Goal: Information Seeking & Learning: Learn about a topic

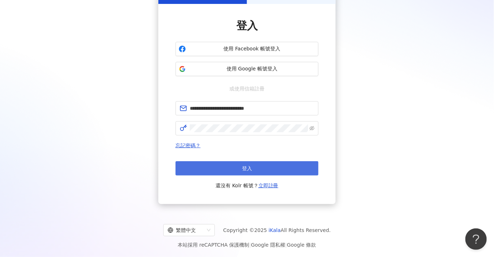
click at [250, 166] on span "登入" at bounding box center [247, 168] width 10 height 6
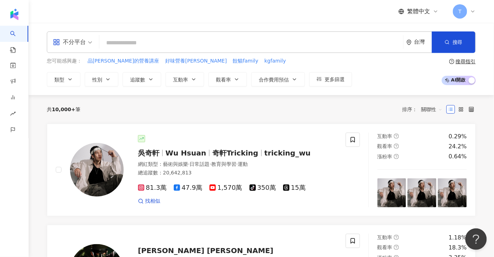
click at [161, 40] on input "search" at bounding box center [251, 43] width 298 height 14
paste input "****"
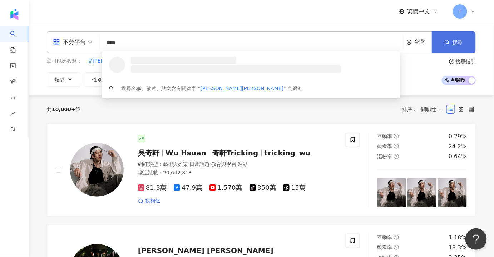
click at [445, 41] on icon "button" at bounding box center [446, 42] width 5 height 5
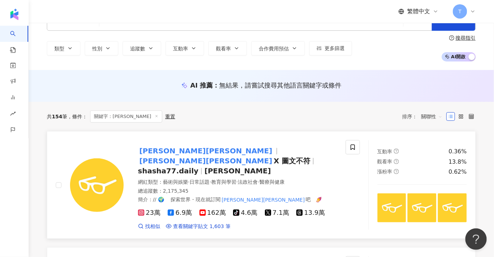
scroll to position [32, 0]
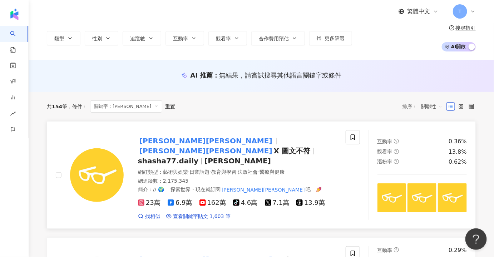
click at [198, 156] on span "shasha77.daily" at bounding box center [168, 160] width 60 height 9
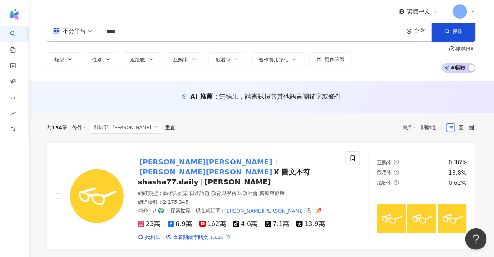
scroll to position [0, 0]
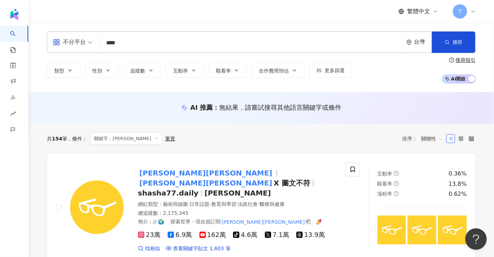
click at [141, 43] on input "****" at bounding box center [251, 43] width 298 height 14
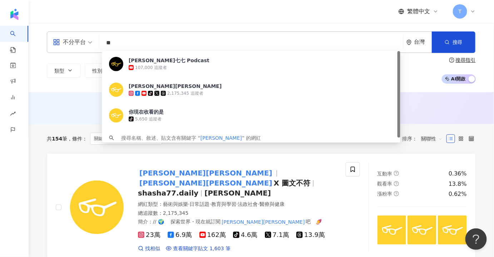
type input "*"
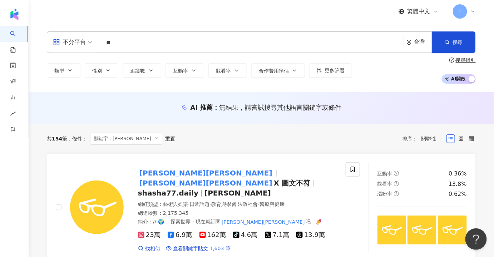
type input "**"
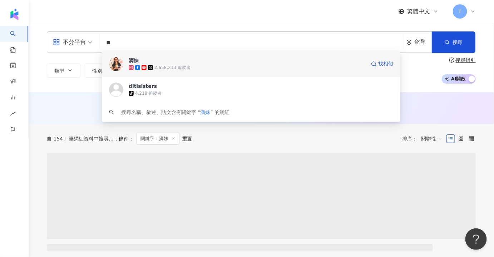
click at [144, 65] on icon at bounding box center [143, 67] width 5 height 5
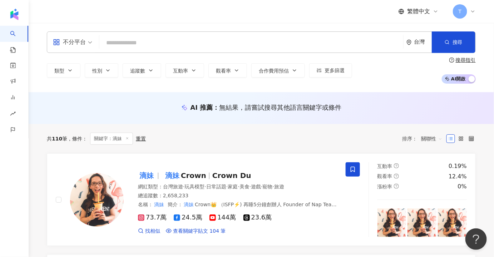
click at [168, 38] on input "search" at bounding box center [251, 43] width 298 height 14
paste input "******"
type input "******"
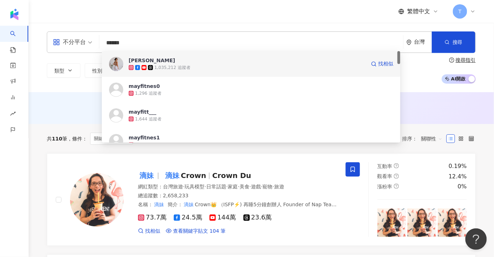
click at [142, 64] on div "May Liu" at bounding box center [152, 60] width 46 height 7
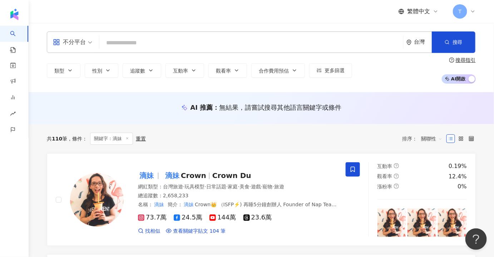
paste input "******"
type input "******"
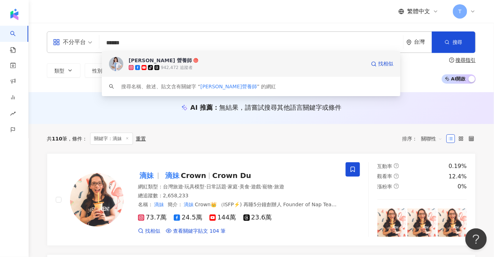
click at [142, 63] on div "高敏敏 營養師" at bounding box center [160, 60] width 63 height 7
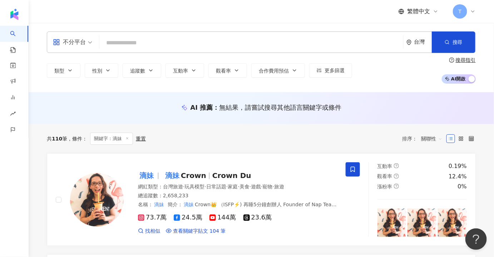
paste input "********"
type input "********"
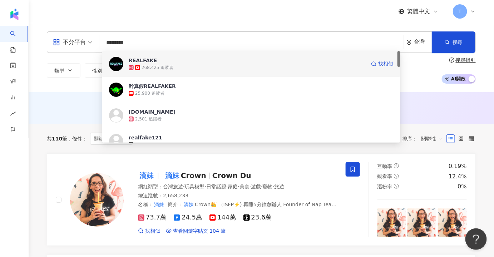
click at [182, 64] on div "268,425 追蹤者" at bounding box center [247, 67] width 237 height 7
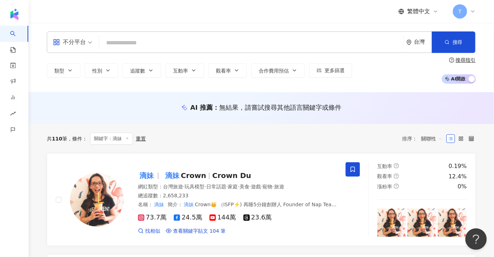
click at [216, 41] on input "search" at bounding box center [251, 43] width 298 height 14
paste input "*********"
type input "*********"
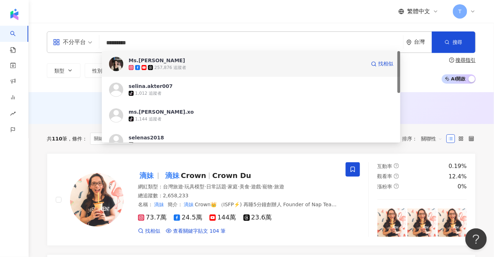
click at [161, 69] on div "257,876 追蹤者" at bounding box center [170, 68] width 32 height 6
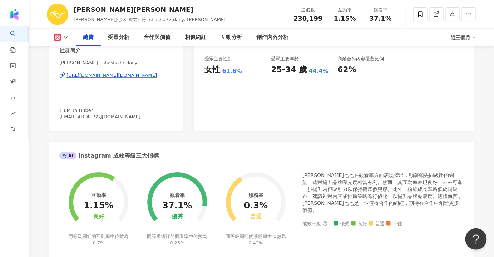
scroll to position [260, 0]
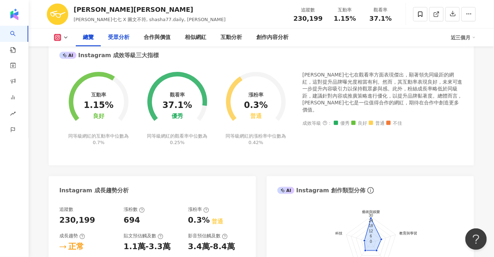
click at [117, 40] on div "受眾分析" at bounding box center [118, 37] width 21 height 9
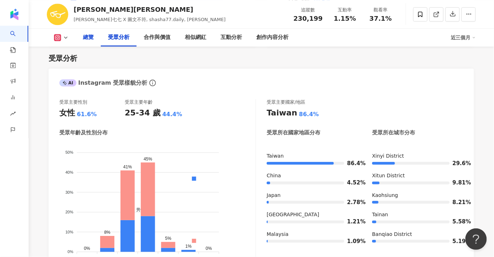
click at [92, 40] on div "總覽" at bounding box center [88, 37] width 11 height 9
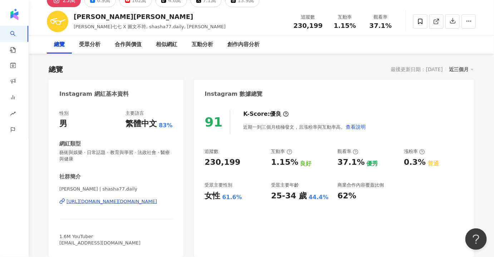
scroll to position [65, 0]
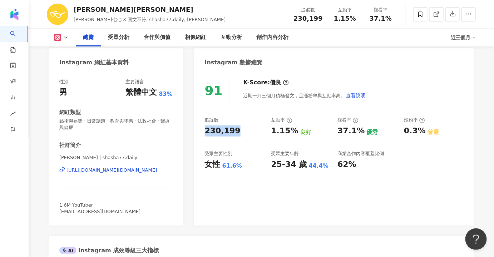
drag, startPoint x: 241, startPoint y: 130, endPoint x: 204, endPoint y: 131, distance: 37.5
click at [204, 131] on div "91 K-Score : 優良 近期一到三個月積極發文，且漲粉率與互動率高。 查看說明 追蹤數 230,199 互動率 1.15% 良好 觀看率 37.1% …" at bounding box center [334, 148] width 280 height 154
copy div "230,199"
click at [417, 163] on div "追蹤數 230,199 互動率 1.15% 良好 觀看率 37.1% 優秀 漲粉率 0.3% 普通 受眾主要性別 女性 61.6% 受眾主要年齡 25-34 …" at bounding box center [334, 143] width 258 height 53
click at [66, 37] on icon at bounding box center [66, 38] width 6 height 6
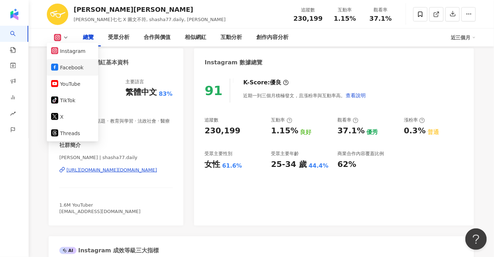
click at [72, 66] on button "Facebook" at bounding box center [72, 68] width 43 height 10
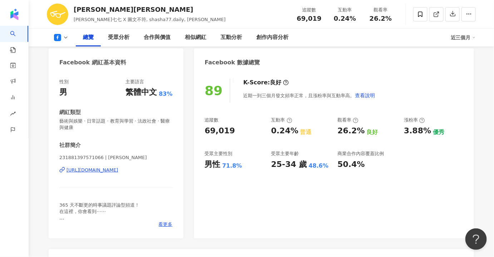
drag, startPoint x: 241, startPoint y: 128, endPoint x: 217, endPoint y: 151, distance: 33.1
click at [200, 129] on div "89 K-Score : 良好 近期一到三個月發文頻率正常，且漲粉率與互動率高。 查看說明 追蹤數 69,019 互動率 0.24% 普通 觀看率 26.2%…" at bounding box center [334, 154] width 280 height 167
copy div "69,019"
click at [68, 41] on div "總覽 受眾分析 合作與價值 相似網紅 互動分析 創作內容分析 近三個月" at bounding box center [261, 38] width 429 height 18
click at [63, 35] on button at bounding box center [61, 37] width 29 height 7
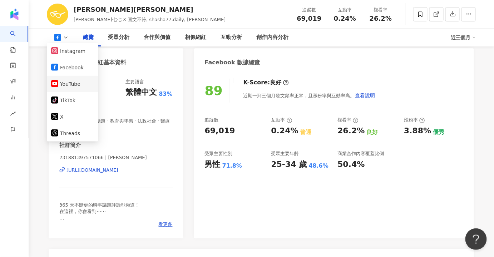
click at [68, 84] on button "YouTube" at bounding box center [72, 84] width 43 height 10
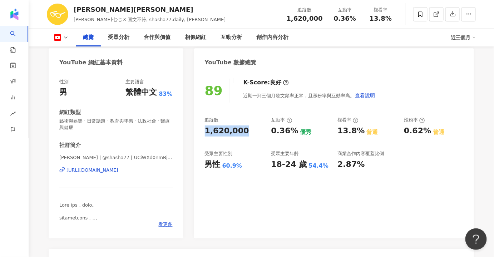
drag, startPoint x: 244, startPoint y: 129, endPoint x: 205, endPoint y: 129, distance: 38.6
click at [205, 129] on div "1,620,000" at bounding box center [234, 130] width 59 height 11
copy div "1,620,000"
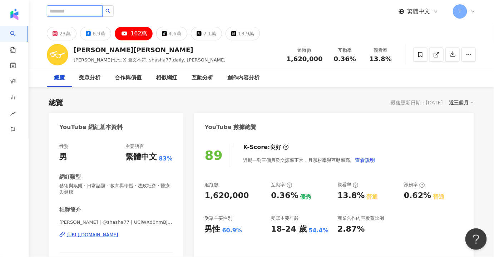
click at [92, 15] on input "search" at bounding box center [75, 10] width 56 height 11
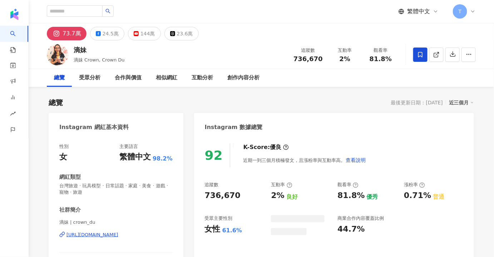
click at [103, 34] on div "24.5萬" at bounding box center [111, 34] width 16 height 10
click at [104, 34] on div "24.5萬" at bounding box center [111, 34] width 16 height 10
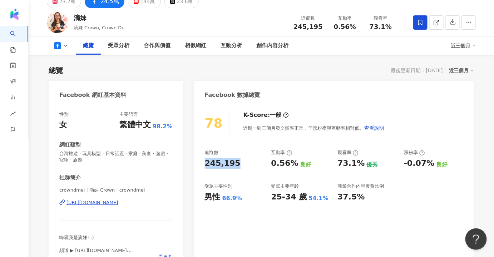
drag, startPoint x: 230, startPoint y: 160, endPoint x: 198, endPoint y: 164, distance: 32.3
click at [198, 164] on div "78 K-Score : 一般 近期一到三個月發文頻率正常，但漲粉率與互動率相對低。 查看說明 追蹤數 245,195 互動率 0.56% 良好 觀看率 73…" at bounding box center [334, 187] width 280 height 167
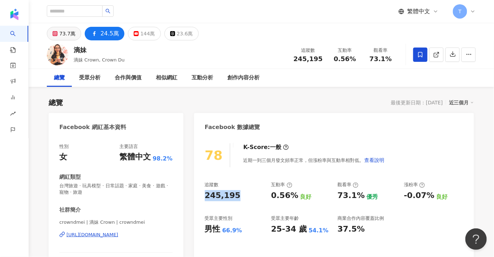
click at [69, 38] on div "73.7萬" at bounding box center [67, 34] width 16 height 10
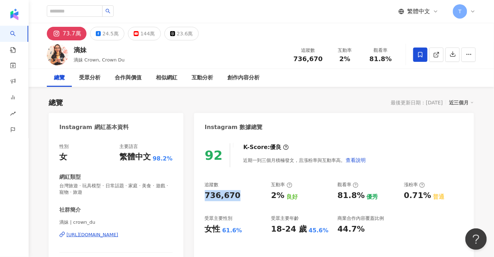
scroll to position [97, 0]
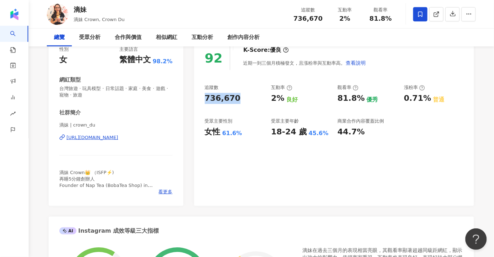
drag, startPoint x: 240, startPoint y: 98, endPoint x: 195, endPoint y: 96, distance: 45.4
click at [195, 96] on div "92 K-Score : 優良 近期一到三個月積極發文，且漲粉率與互動率高。 查看說明 追蹤數 736,670 互動率 2% 良好 觀看率 81.8% 優秀 …" at bounding box center [334, 122] width 280 height 167
copy div "736,670"
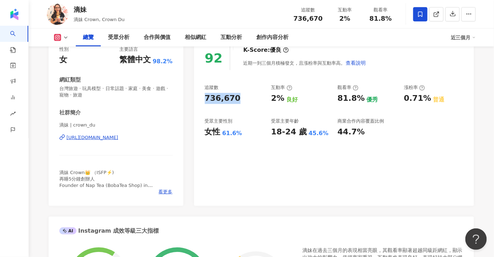
click at [64, 39] on icon at bounding box center [66, 38] width 6 height 6
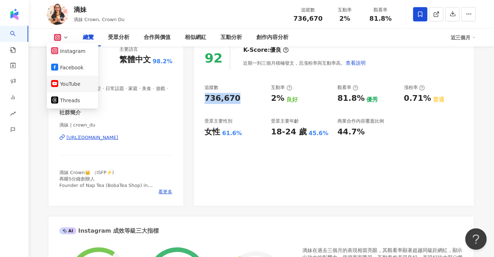
click at [70, 81] on button "YouTube" at bounding box center [72, 84] width 43 height 10
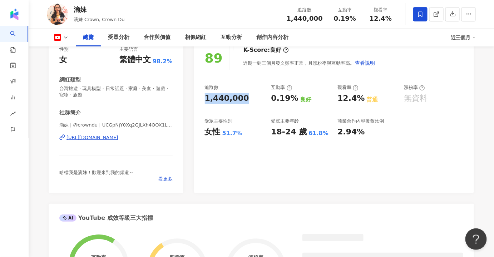
drag, startPoint x: 249, startPoint y: 101, endPoint x: 160, endPoint y: 229, distance: 156.0
click at [203, 99] on div "89 K-Score : 良好 近期一到三個月發文頻率正常，且漲粉率與互動率高。 查看說明 追蹤數 1,440,000 互動率 0.19% 良好 觀看率 12…" at bounding box center [334, 116] width 280 height 154
copy div "1,440,000"
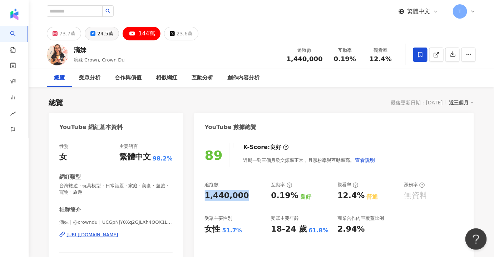
click at [101, 33] on div "24.5萬" at bounding box center [105, 34] width 16 height 10
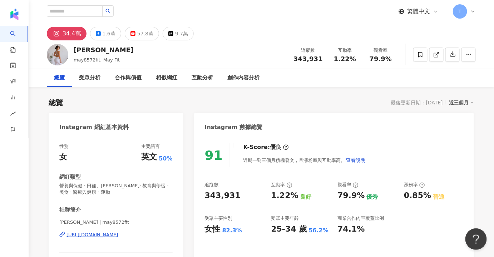
click at [359, 138] on div "91 K-Score : 優良 近期一到三個月積極發文，且漲粉率與互動率高。 查看說明 追蹤數 343,931 互動率 1.22% 良好 觀看率 79.9% …" at bounding box center [334, 216] width 280 height 160
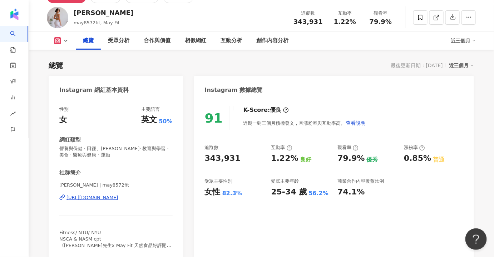
scroll to position [65, 0]
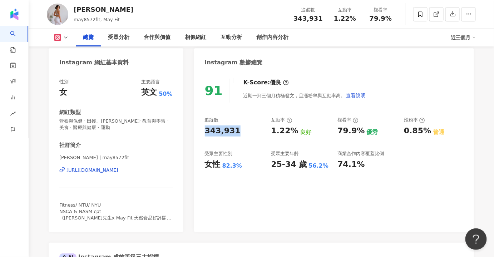
drag, startPoint x: 238, startPoint y: 132, endPoint x: 205, endPoint y: 130, distance: 33.3
click at [205, 130] on div "343,931" at bounding box center [234, 130] width 59 height 11
copy div "343,931"
click at [64, 41] on button at bounding box center [61, 37] width 29 height 7
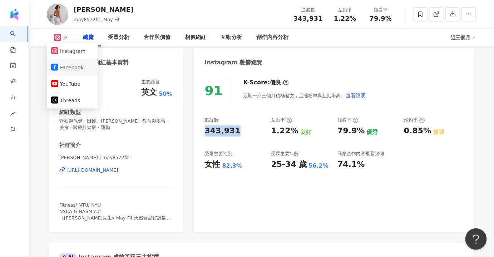
click at [61, 70] on button "Facebook" at bounding box center [72, 68] width 43 height 10
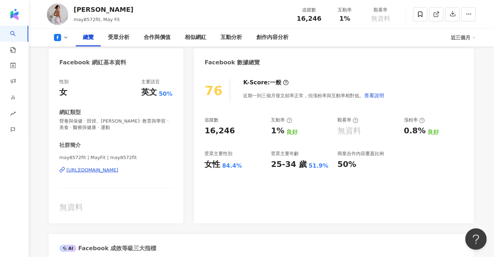
click at [200, 128] on div "76 K-Score : 一般 近期一到三個月發文頻率正常，但漲粉率與互動率相對低。 查看說明 追蹤數 16,246 互動率 1% 良好 觀看率 無資料 漲粉…" at bounding box center [334, 147] width 280 height 152
copy div "16,246"
click at [63, 39] on button at bounding box center [61, 37] width 29 height 7
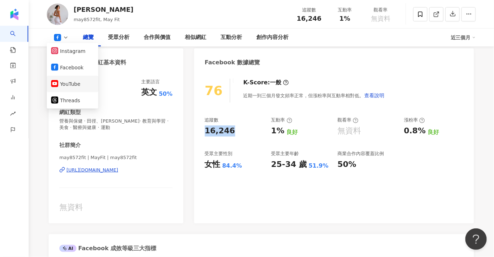
click at [64, 82] on button "YouTube" at bounding box center [72, 84] width 43 height 10
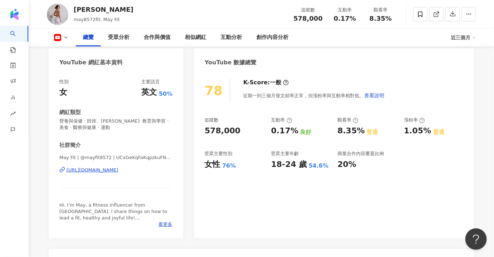
drag, startPoint x: 216, startPoint y: 130, endPoint x: 200, endPoint y: 128, distance: 15.9
click at [200, 128] on div "78 K-Score : 一般 近期一到三個月發文頻率正常，但漲粉率與互動率相對低。 查看說明 追蹤數 578,000 互動率 0.17% 良好 觀看率 8.…" at bounding box center [334, 154] width 280 height 167
copy div "578,000"
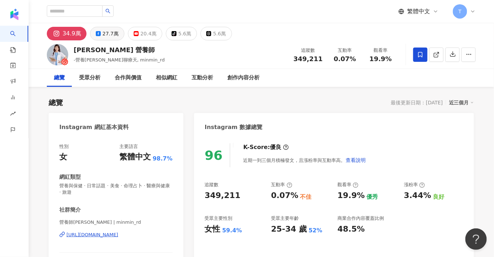
click at [106, 36] on div "27.7萬" at bounding box center [111, 34] width 16 height 10
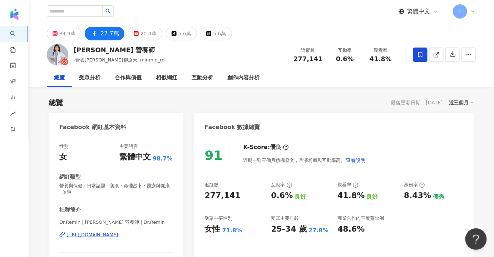
scroll to position [130, 0]
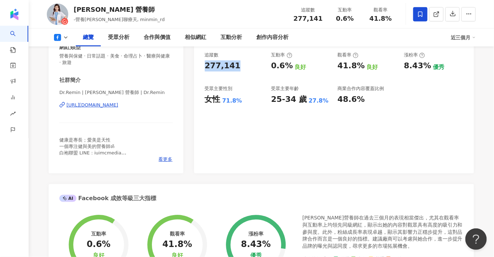
drag, startPoint x: 239, startPoint y: 66, endPoint x: 202, endPoint y: 68, distance: 37.2
click at [202, 68] on div "91 K-Score : 優良 近期一到三個月積極發文，且漲粉率與互動率高。 查看說明 追蹤數 277,141 互動率 0.6% 良好 觀看率 41.8% 良…" at bounding box center [334, 89] width 280 height 167
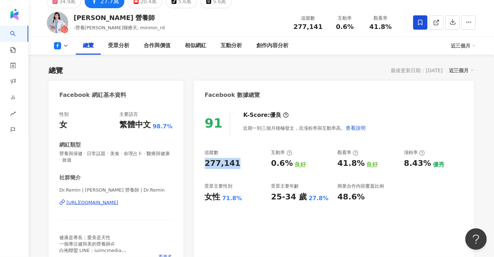
scroll to position [65, 0]
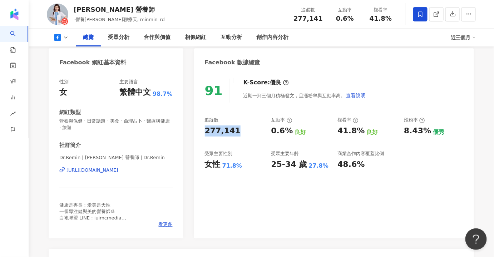
click at [400, 197] on div "91 K-Score : 優良 近期一到三個月積極發文，且漲粉率與互動率高。 查看說明 追蹤數 277,141 互動率 0.6% 良好 觀看率 41.8% 良…" at bounding box center [334, 154] width 280 height 167
click at [365, 196] on div "91 K-Score : 優良 近期一到三個月積極發文，且漲粉率與互動率高。 查看說明 追蹤數 277,141 互動率 0.6% 良好 觀看率 41.8% 良…" at bounding box center [334, 154] width 280 height 167
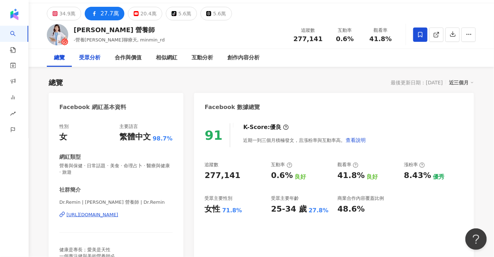
scroll to position [0, 0]
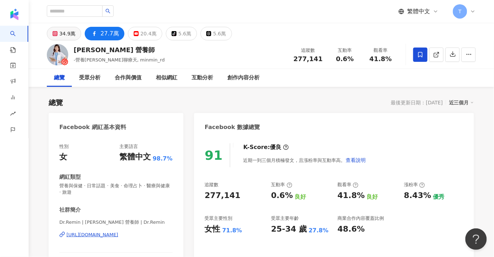
click at [63, 33] on div "34.9萬" at bounding box center [67, 34] width 16 height 10
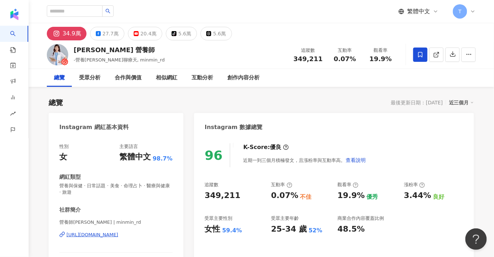
scroll to position [65, 0]
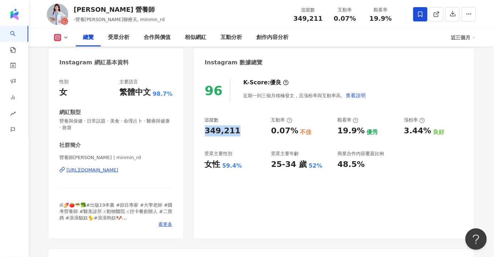
drag, startPoint x: 237, startPoint y: 132, endPoint x: 205, endPoint y: 130, distance: 32.2
click at [205, 130] on div "349,211" at bounding box center [234, 130] width 59 height 11
copy div "349,211"
click at [64, 35] on icon at bounding box center [66, 38] width 6 height 6
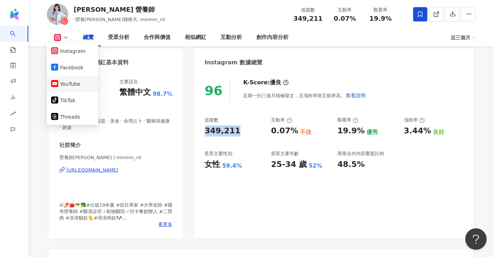
click at [79, 81] on button "YouTube" at bounding box center [72, 84] width 43 height 10
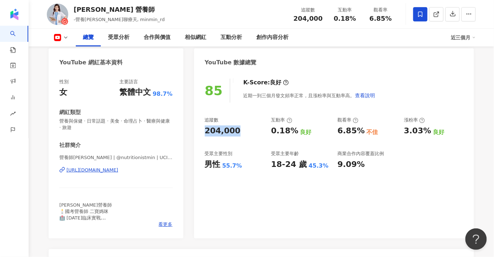
drag, startPoint x: 235, startPoint y: 128, endPoint x: 199, endPoint y: 130, distance: 36.1
click at [199, 130] on div "85 K-Score : 良好 近期一到三個月發文頻率正常，且漲粉率與互動率高。 查看說明 追蹤數 204,000 互動率 0.18% 良好 觀看率 6.85…" at bounding box center [334, 154] width 280 height 167
copy div "204,000"
drag, startPoint x: 270, startPoint y: 130, endPoint x: 294, endPoint y: 133, distance: 24.5
click at [294, 133] on div "追蹤數 204,000 互動率 0.18% 良好 觀看率 6.85% 不佳 漲粉率 3.03% 良好 受眾主要性別 男性 55.7% 受眾主要年齡 18-24…" at bounding box center [334, 143] width 258 height 53
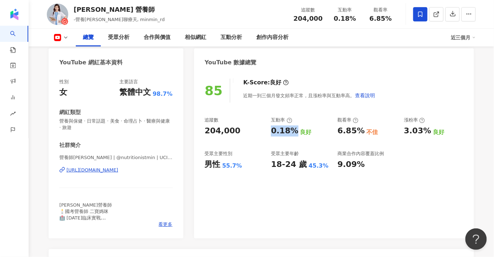
copy div "0.18%"
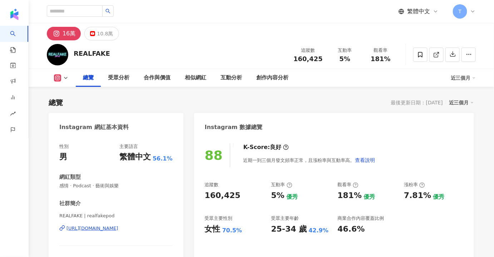
scroll to position [65, 0]
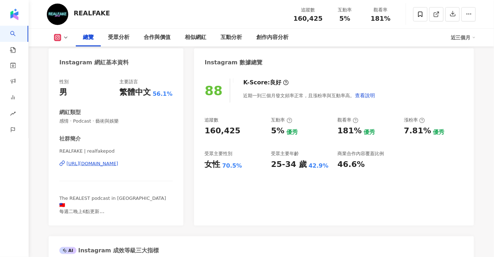
click at [202, 132] on div "88 K-Score : 良好 近期一到三個月發文頻率正常，且漲粉率與互動率高。 查看說明 追蹤數 160,425 互動率 5% 優秀 觀看率 181% 優秀…" at bounding box center [334, 148] width 280 height 154
click at [207, 130] on div "160,425" at bounding box center [223, 130] width 36 height 11
click at [249, 128] on div "160,425" at bounding box center [234, 130] width 59 height 11
drag, startPoint x: 240, startPoint y: 126, endPoint x: 205, endPoint y: 130, distance: 35.2
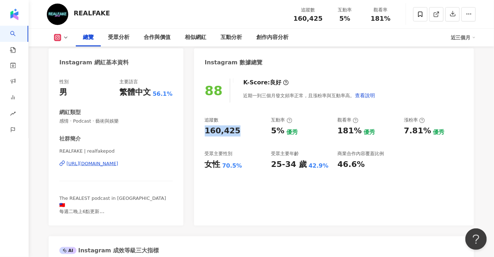
click at [205, 130] on div "160,425" at bounding box center [234, 130] width 59 height 11
copy div "160,425"
click at [244, 134] on div "160,425" at bounding box center [234, 130] width 59 height 11
drag, startPoint x: 234, startPoint y: 130, endPoint x: 194, endPoint y: 129, distance: 39.3
click at [194, 129] on div "88 K-Score : 良好 近期一到三個月發文頻率正常，且漲粉率與互動率高。 查看說明 追蹤數 160,425 互動率 5% 優秀 觀看率 181% 優秀…" at bounding box center [334, 148] width 280 height 154
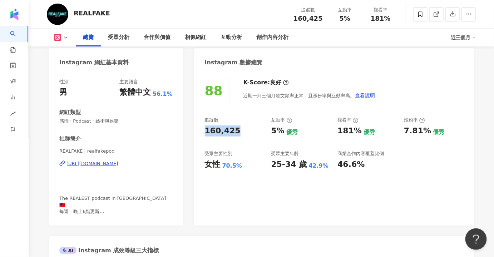
click at [243, 135] on div "160,425" at bounding box center [234, 130] width 59 height 11
drag, startPoint x: 268, startPoint y: 133, endPoint x: 282, endPoint y: 134, distance: 14.0
click at [282, 134] on div "追蹤數 160,425 互動率 5% 優秀 觀看率 181% 優秀 漲粉率 7.81% 優秀 受眾主要性別 女性 70.5% 受眾主要年齡 25-34 歲 4…" at bounding box center [334, 143] width 258 height 53
click at [66, 39] on icon at bounding box center [66, 38] width 6 height 6
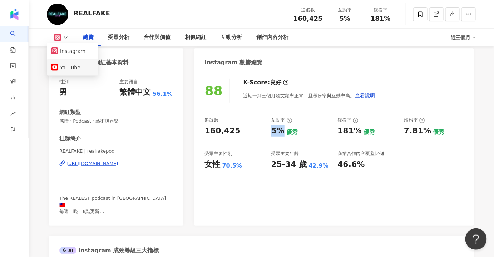
click at [61, 70] on button "YouTube" at bounding box center [72, 68] width 43 height 10
click at [75, 67] on div "Instagram 網紅基本資料" at bounding box center [116, 59] width 135 height 23
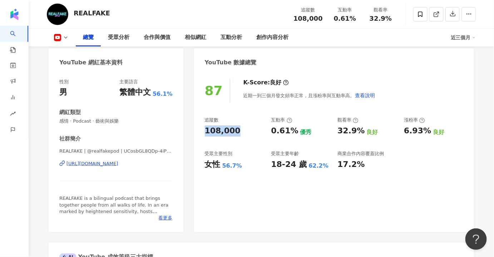
drag, startPoint x: 218, startPoint y: 130, endPoint x: 201, endPoint y: 131, distance: 16.4
click at [201, 131] on div "87 K-Score : 良好 近期一到三個月發文頻率正常，且漲粉率與互動率高。 查看說明 追蹤數 108,000 互動率 0.61% 優秀 觀看率 32.9…" at bounding box center [334, 151] width 280 height 160
copy div "108,000"
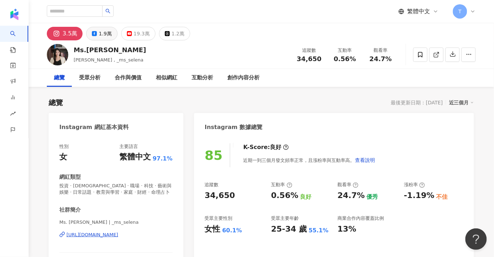
drag, startPoint x: 105, startPoint y: 32, endPoint x: 170, endPoint y: 111, distance: 102.8
click at [105, 31] on div "1.9萬" at bounding box center [105, 34] width 13 height 10
click at [101, 35] on div "1.9萬" at bounding box center [105, 34] width 13 height 10
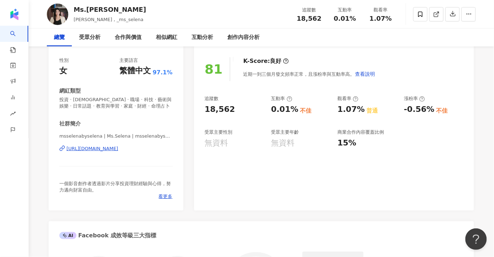
scroll to position [97, 0]
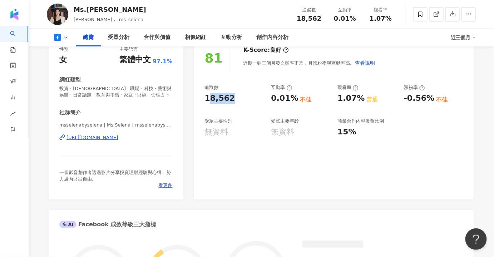
drag, startPoint x: 237, startPoint y: 97, endPoint x: 216, endPoint y: 129, distance: 38.3
click at [202, 99] on div "81 K-Score : 良好 近期一到三個月發文頻率正常，且漲粉率與互動率高。 查看說明 追蹤數 18,562 互動率 0.01% 不佳 觀看率 1.07%…" at bounding box center [334, 119] width 280 height 160
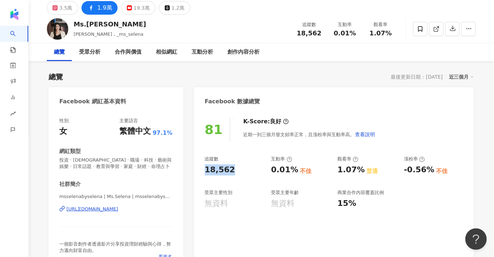
scroll to position [32, 0]
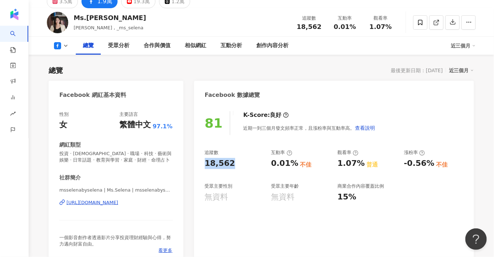
click at [263, 169] on div "追蹤數 18,562 互動率 0.01% 不佳 觀看率 1.07% 普通 漲粉率 -0.56% 不佳 受眾主要性別 無資料 受眾主要年齡 無資料 商業合作內容…" at bounding box center [334, 175] width 258 height 53
